Goal: Task Accomplishment & Management: Use online tool/utility

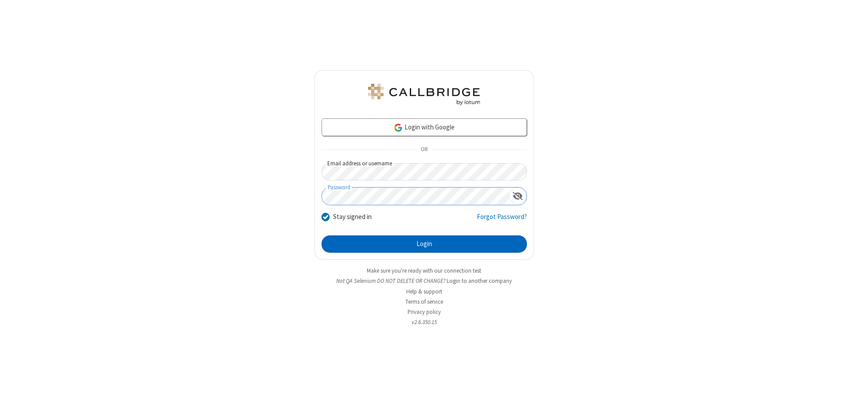
click at [424, 244] on button "Login" at bounding box center [423, 244] width 205 height 18
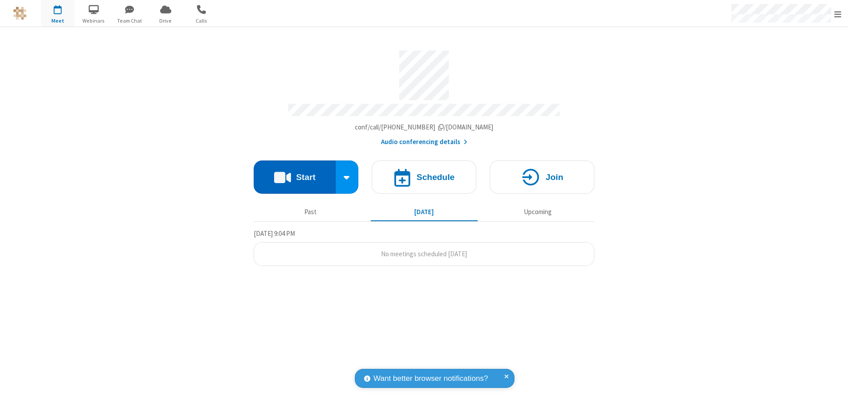
click at [294, 174] on button "Start" at bounding box center [295, 177] width 82 height 33
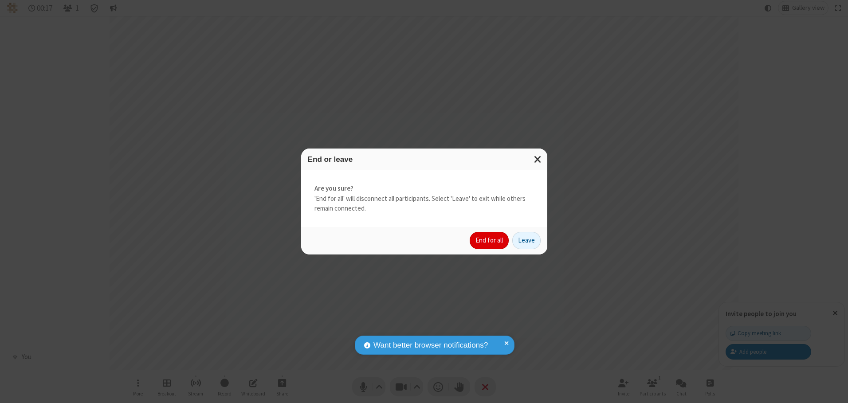
click at [490, 240] on button "End for all" at bounding box center [489, 241] width 39 height 18
